Goal: Information Seeking & Learning: Learn about a topic

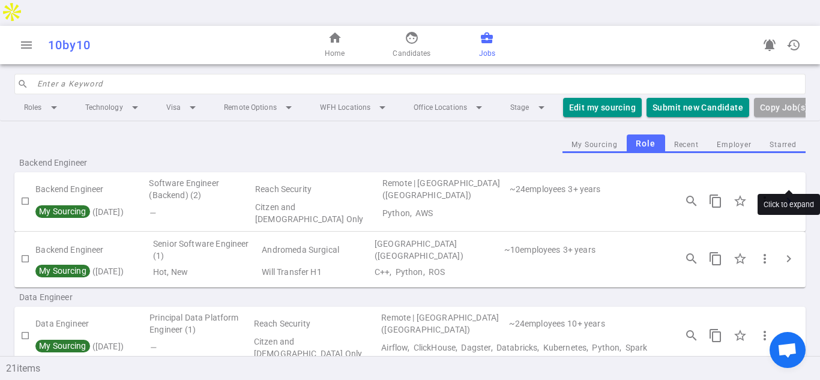
click at [792, 194] on span "chevron_right" at bounding box center [788, 201] width 14 height 14
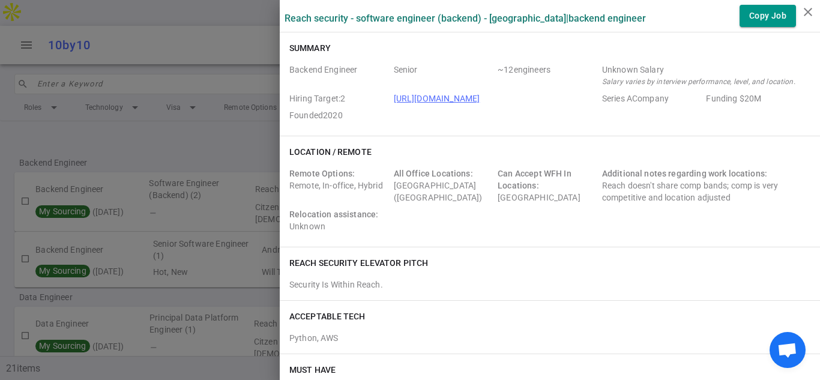
drag, startPoint x: 484, startPoint y: 95, endPoint x: 389, endPoint y: 97, distance: 94.9
click at [389, 97] on div "Backend Engineer Senior ~ 12 engineers Unknown Salary Salary varies by intervie…" at bounding box center [549, 95] width 521 height 62
copy div "[URL][DOMAIN_NAME]"
click at [683, 224] on div "Remote Options: Remote, In-office, Hybrid All Office Locations: [GEOGRAPHIC_DAT…" at bounding box center [549, 202] width 521 height 70
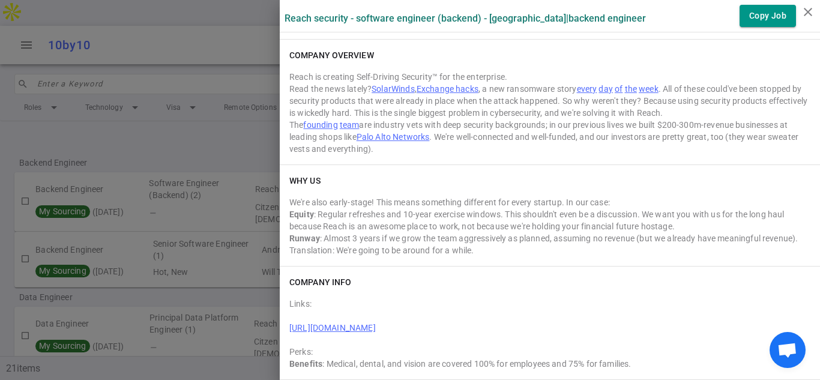
scroll to position [1943, 0]
click at [808, 11] on icon "close" at bounding box center [808, 12] width 14 height 14
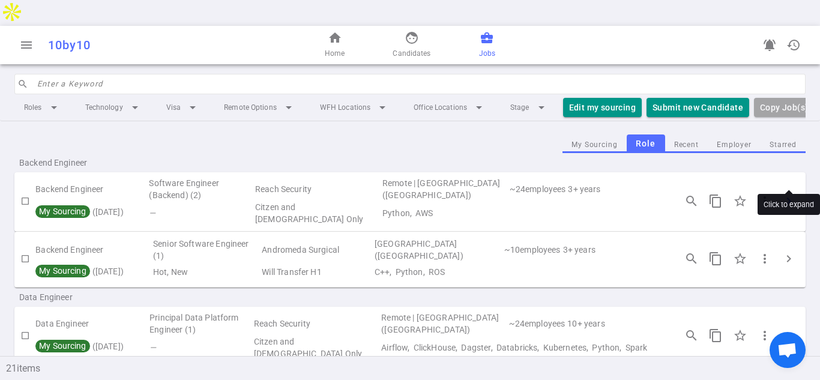
click at [786, 194] on span "chevron_right" at bounding box center [788, 201] width 14 height 14
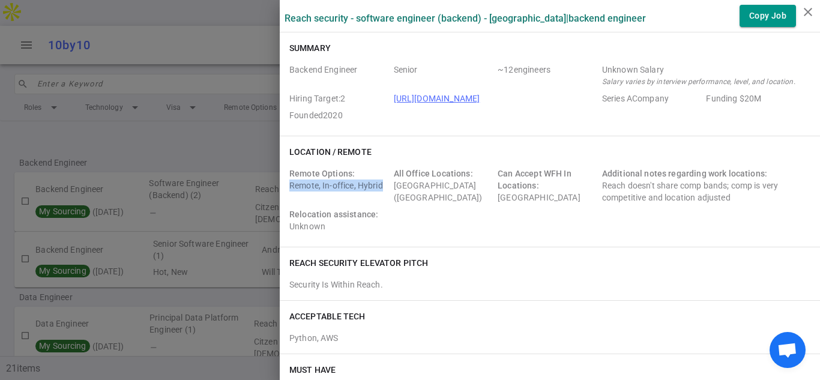
drag, startPoint x: 380, startPoint y: 184, endPoint x: 290, endPoint y: 185, distance: 89.4
click at [290, 185] on div "Remote Options: Remote, In-office, Hybrid" at bounding box center [339, 185] width 100 height 36
copy div "Remote, In-office, Hybrid"
click at [560, 266] on div "Reach Security elevator pitch" at bounding box center [549, 263] width 521 height 12
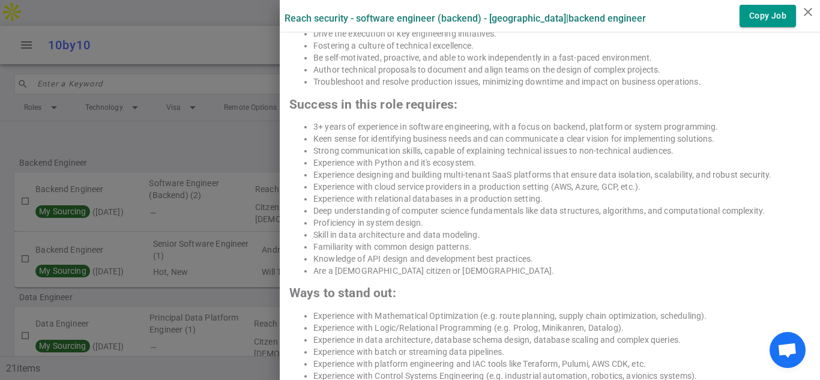
scroll to position [1024, 0]
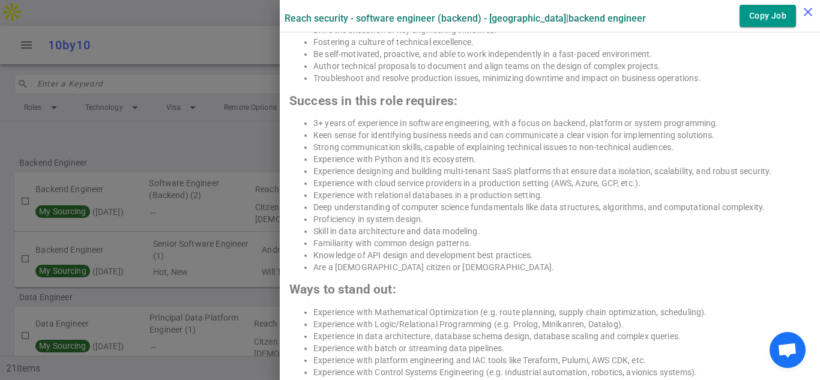
click at [807, 8] on icon "close" at bounding box center [808, 12] width 14 height 14
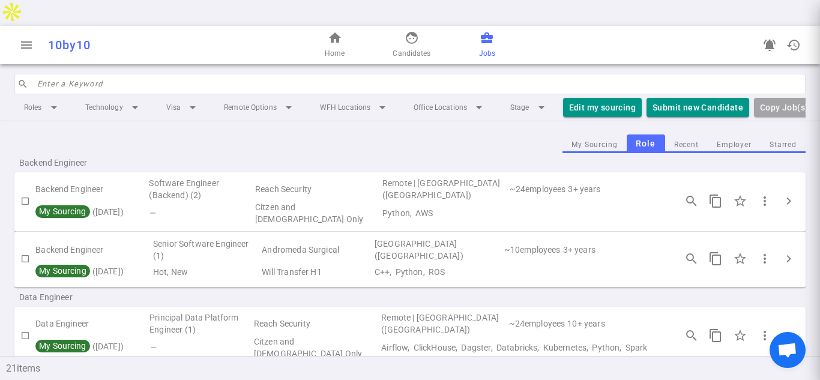
scroll to position [0, 0]
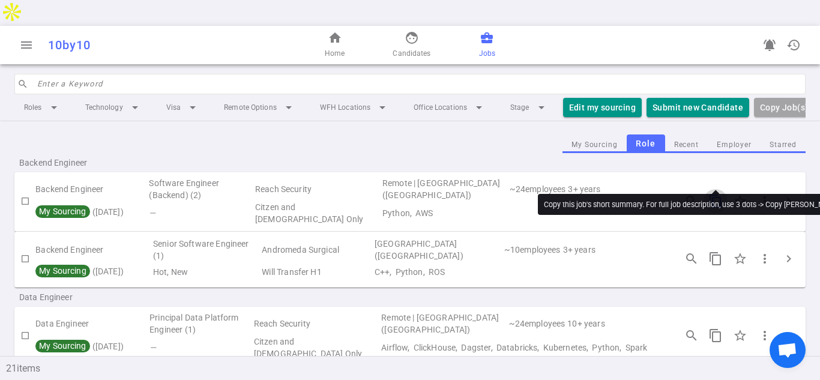
click at [712, 194] on span "content_copy" at bounding box center [715, 201] width 14 height 14
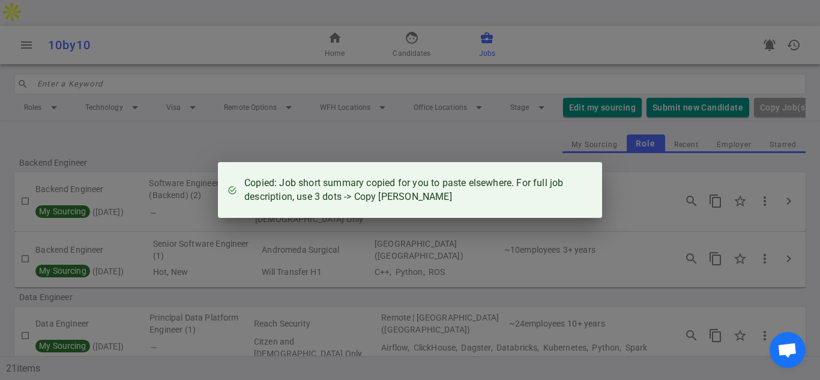
click at [489, 125] on div "Copied: Job short summary copied for you to paste elsewhere. For full job descr…" at bounding box center [410, 190] width 820 height 380
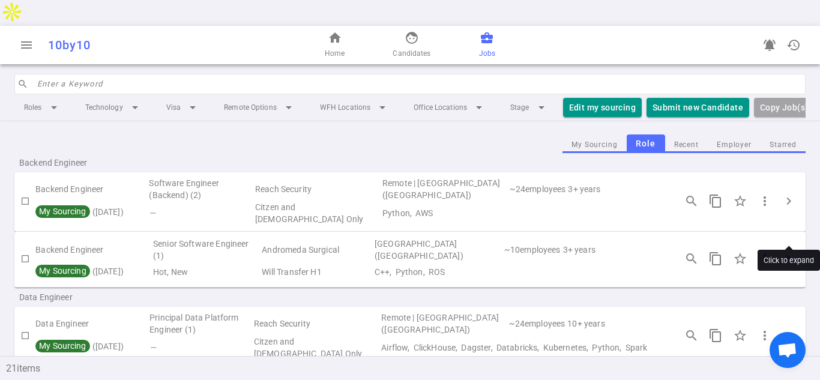
click at [783, 251] on span "chevron_right" at bounding box center [788, 258] width 14 height 14
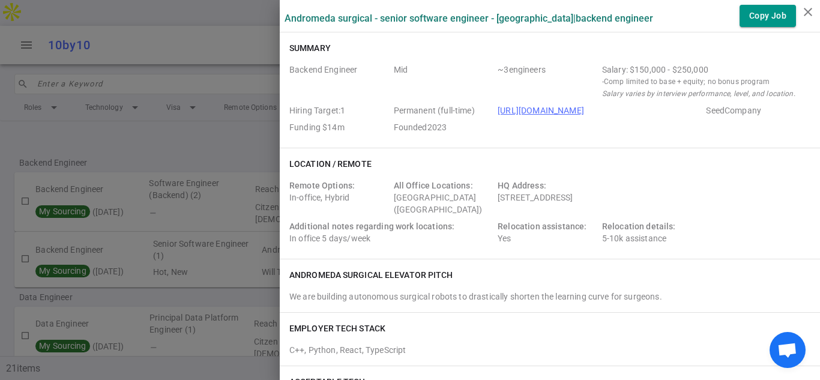
drag, startPoint x: 294, startPoint y: 50, endPoint x: 546, endPoint y: 125, distance: 262.2
click at [546, 125] on div "Summary Backend Engineer Mid ~ 3 engineers Salary: $150,000 - $250,000 - Comp l…" at bounding box center [550, 89] width 540 height 115
click at [810, 8] on icon "close" at bounding box center [808, 12] width 14 height 14
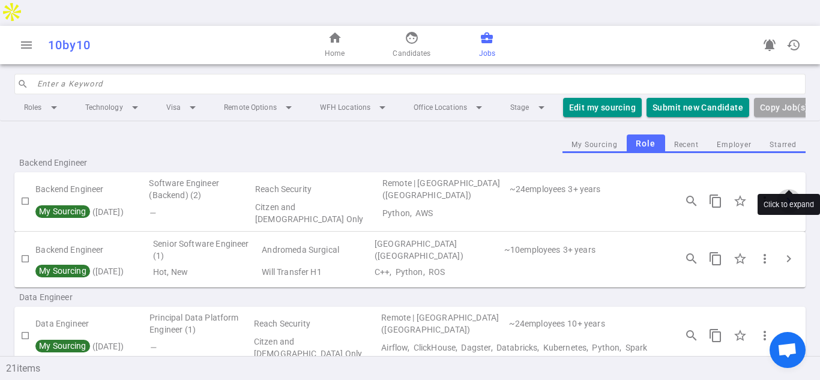
click at [785, 194] on span "chevron_right" at bounding box center [788, 201] width 14 height 14
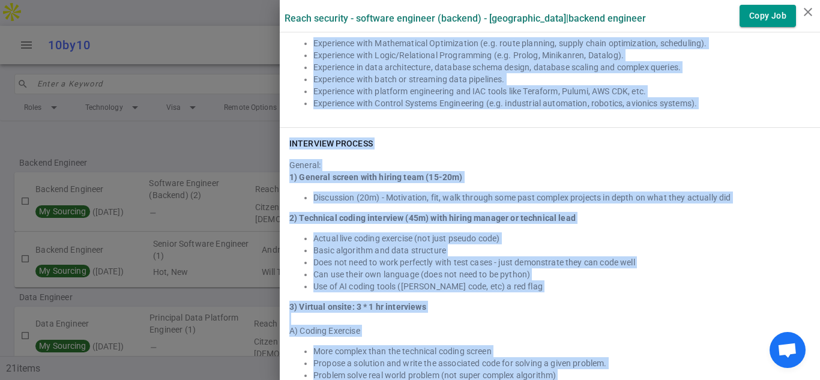
scroll to position [1398, 0]
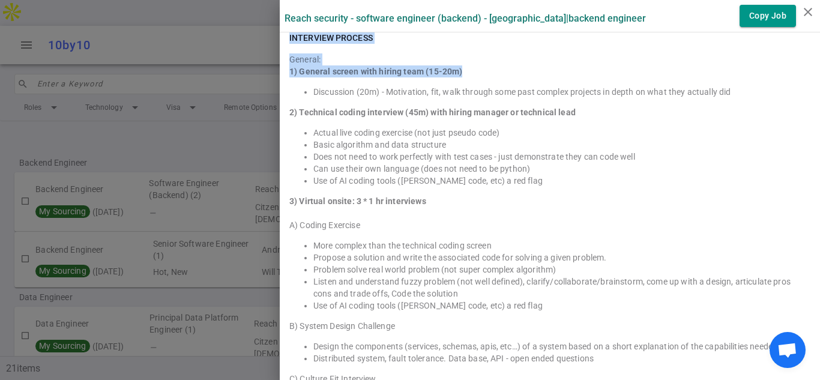
copy div "Loremip Dolorsit Ametco ~ 05 adipiscin Elitsed Doeius Tempor incidi ut laboreet…"
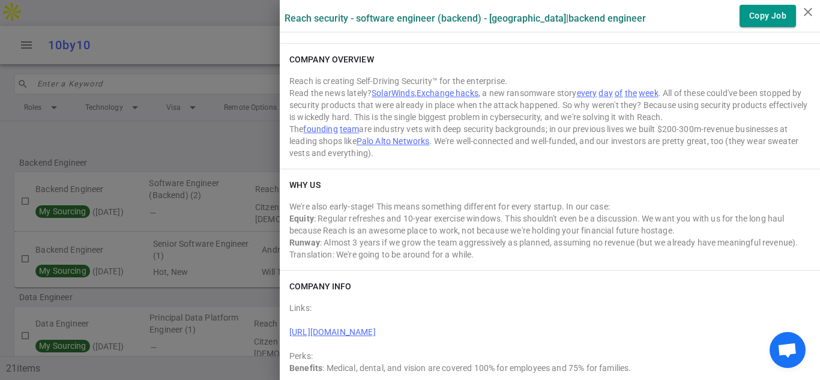
scroll to position [1943, 0]
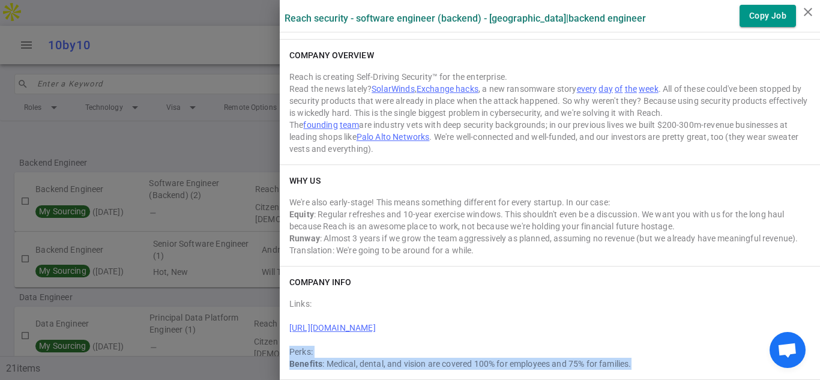
drag, startPoint x: 637, startPoint y: 368, endPoint x: 285, endPoint y: 352, distance: 352.7
click at [285, 352] on div "COMPANY INFO Links: [URL][DOMAIN_NAME] Perks: Benefits : Medical, dental, and v…" at bounding box center [550, 322] width 540 height 113
copy div "Perks: Benefits : Medical, dental, and vision are covered 100% for employees an…"
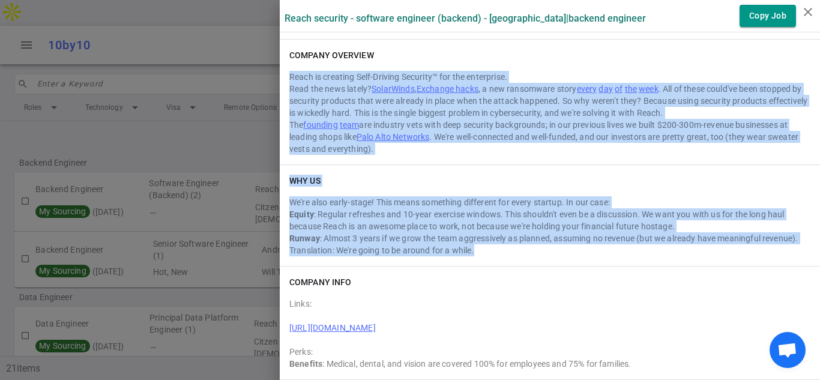
drag, startPoint x: 290, startPoint y: 73, endPoint x: 523, endPoint y: 254, distance: 294.7
copy div "Lorem ip dolorsit Amet-Consect Adipisci™ eli sed doeiusmodt. Inci utl etdo magn…"
